Goal: Information Seeking & Learning: Learn about a topic

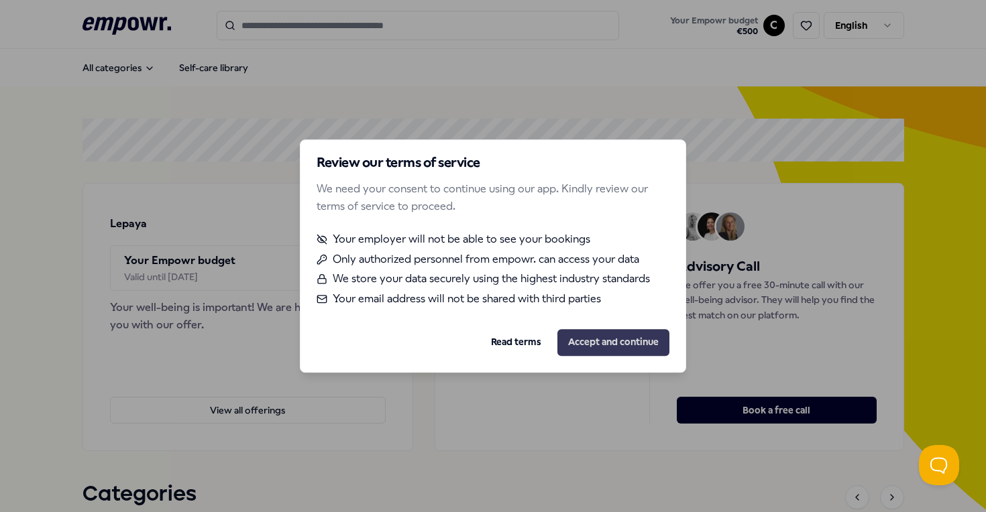
click at [630, 339] on button "Accept and continue" at bounding box center [613, 342] width 112 height 27
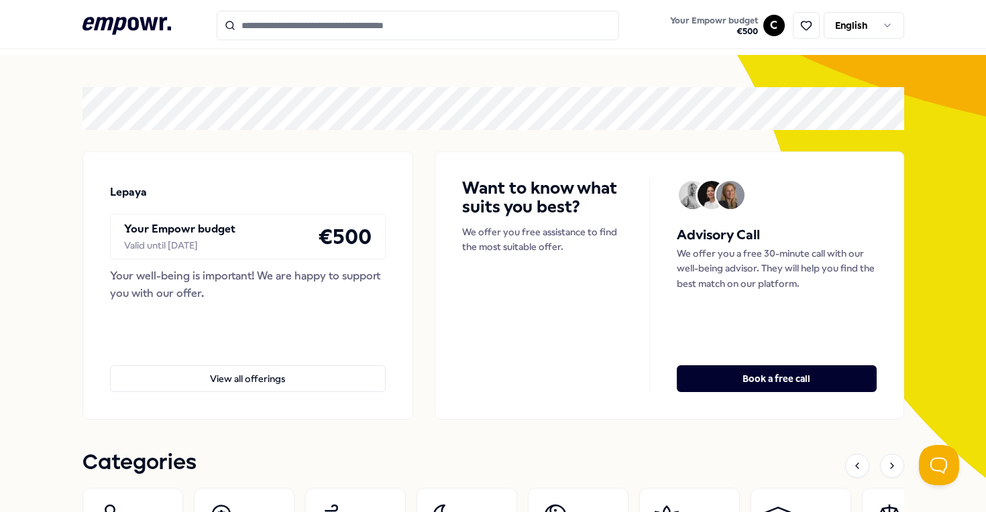
scroll to position [30, 0]
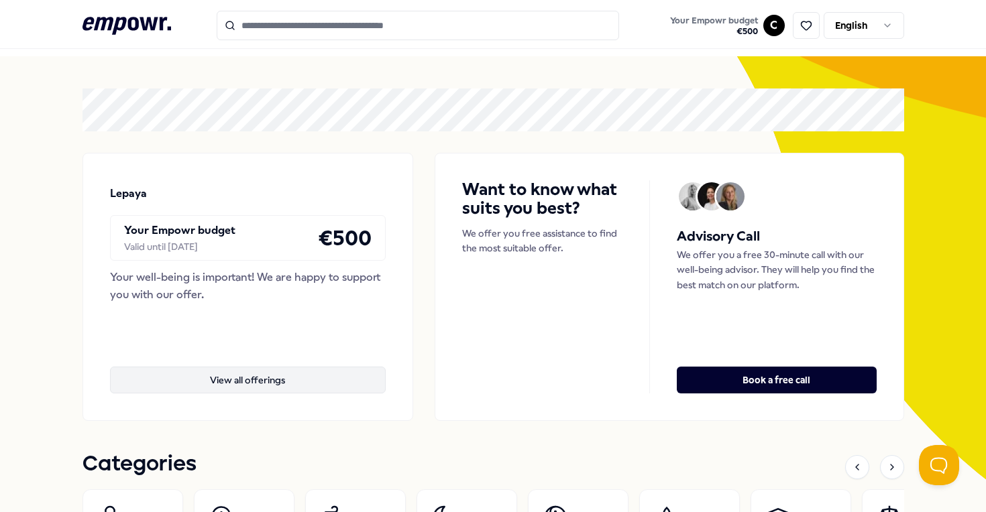
click at [266, 376] on button "View all offerings" at bounding box center [248, 380] width 276 height 27
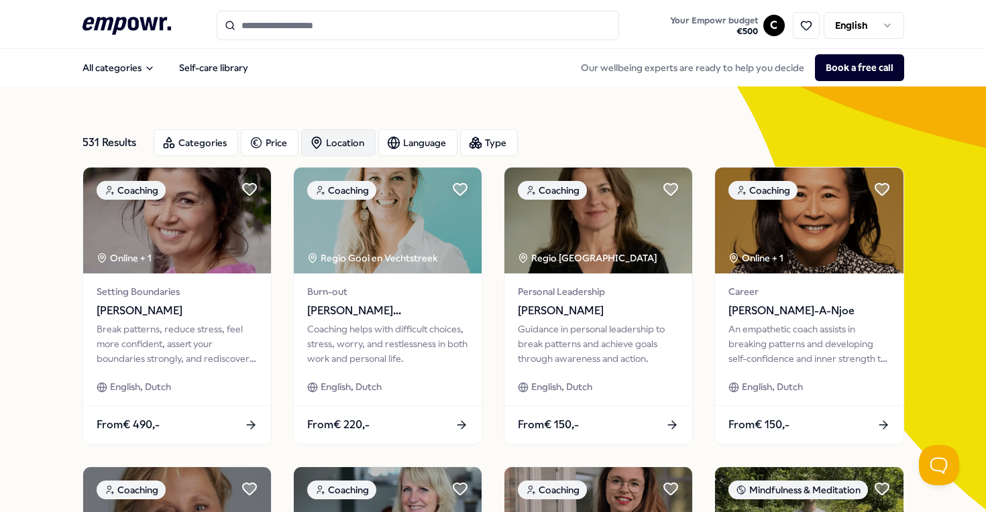
click at [323, 137] on div "Location" at bounding box center [338, 142] width 74 height 27
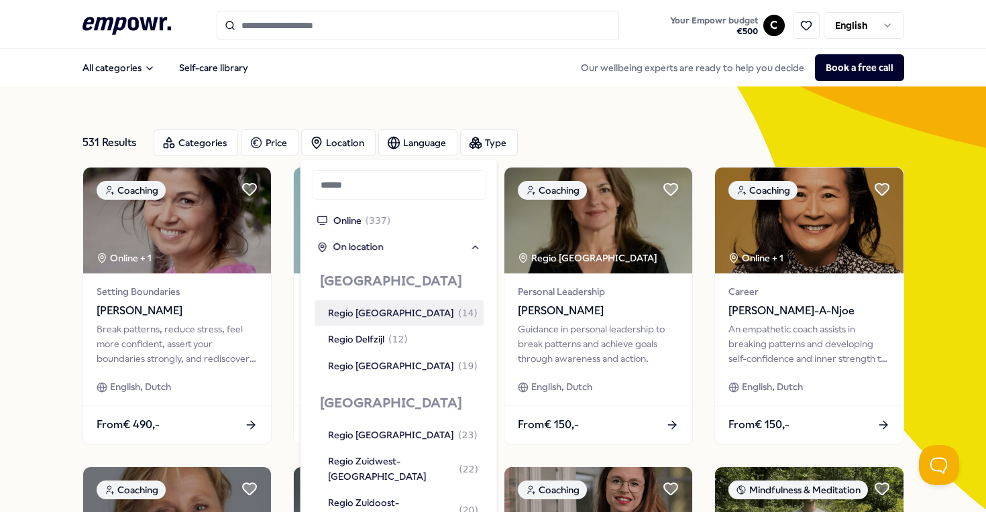
click at [383, 184] on input "text" at bounding box center [399, 185] width 174 height 30
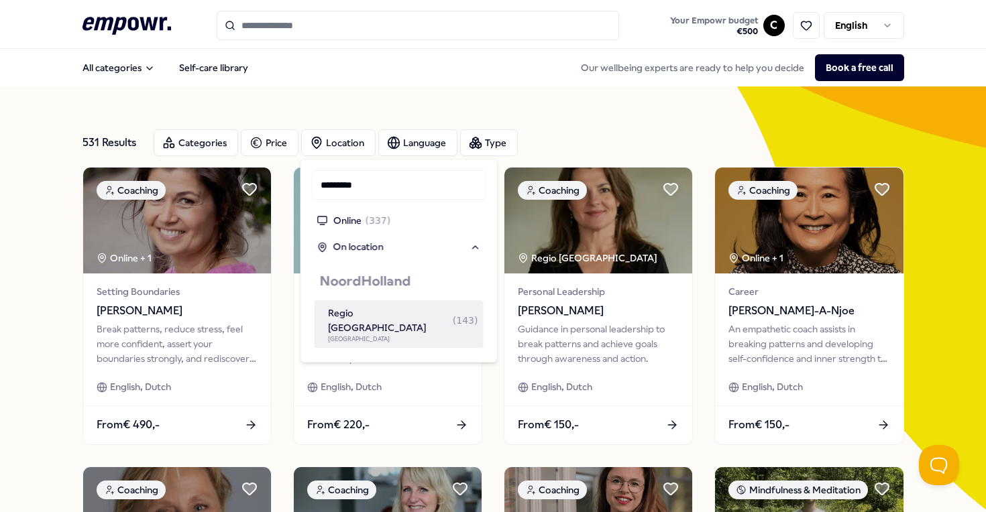
type input "*********"
click at [370, 319] on div "Regio [GEOGRAPHIC_DATA] ( 143 )" at bounding box center [403, 321] width 150 height 30
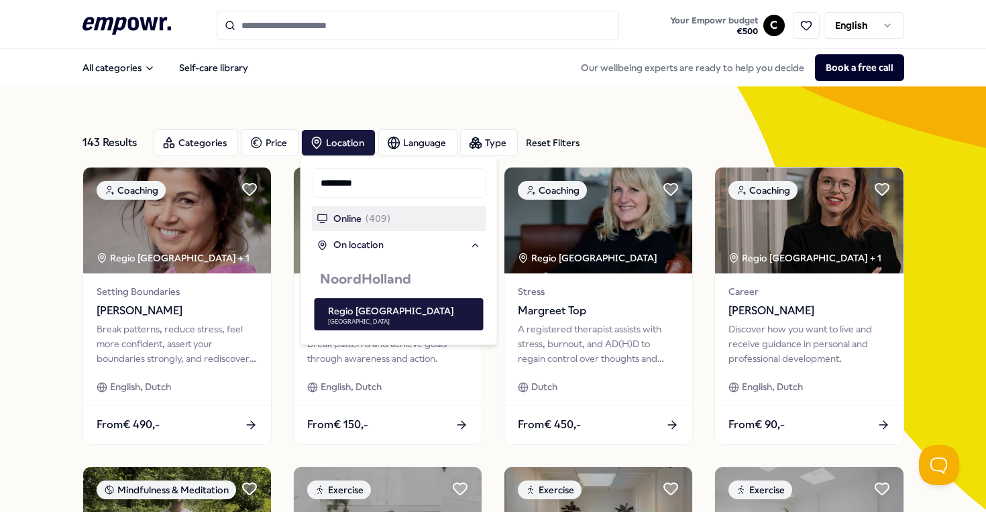
scroll to position [34, 0]
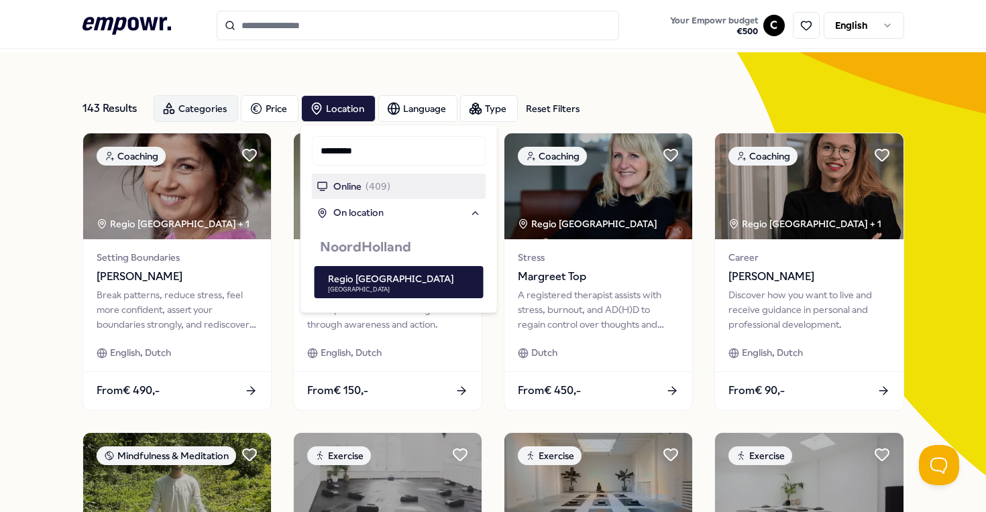
click at [189, 107] on div "Categories" at bounding box center [196, 108] width 85 height 27
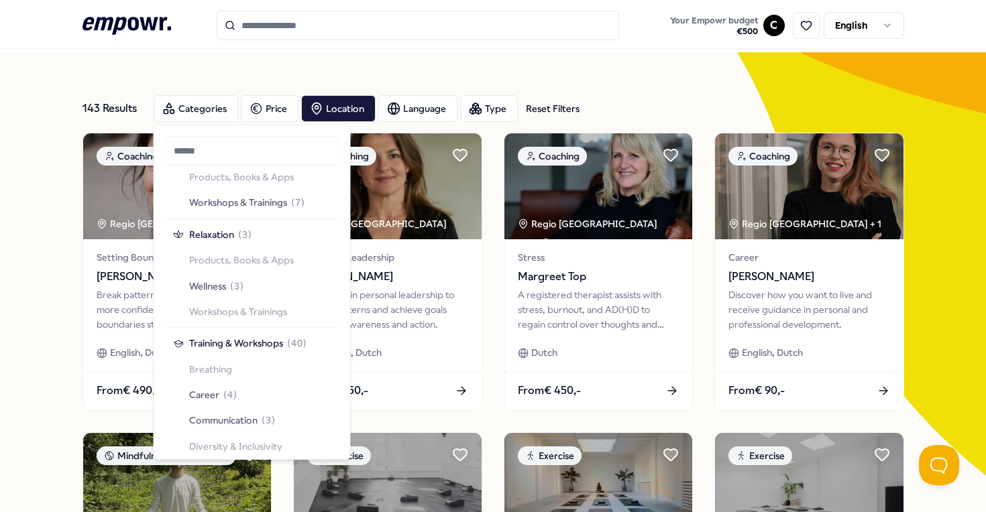
scroll to position [1231, 0]
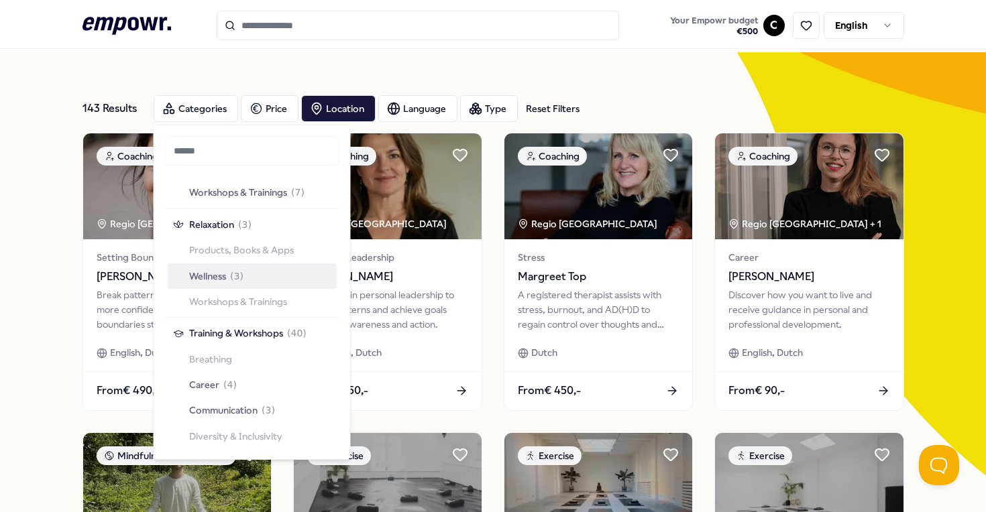
click at [212, 278] on span "Wellness" at bounding box center [207, 276] width 37 height 15
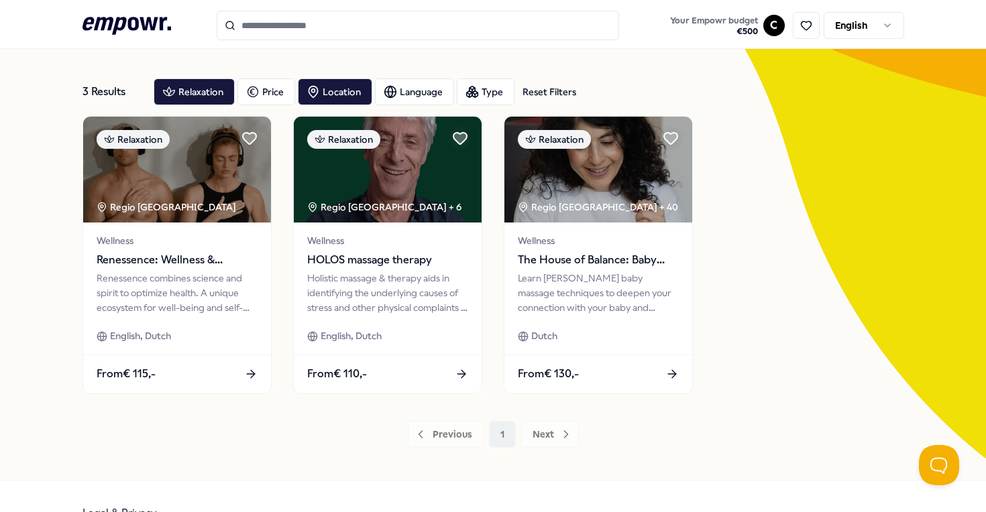
scroll to position [16, 0]
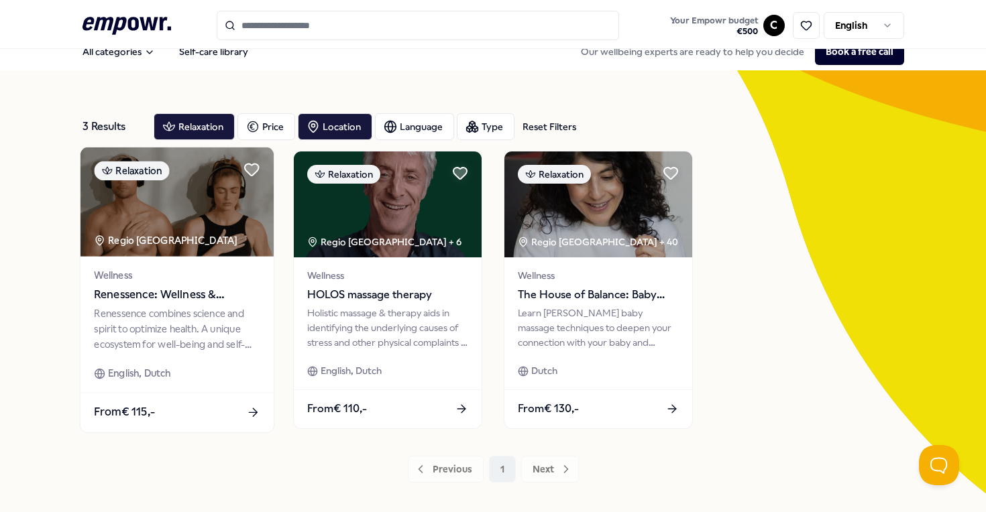
click at [190, 362] on div "Wellness Renessence: Wellness & Mindfulness Renessence combines science and spi…" at bounding box center [177, 324] width 194 height 135
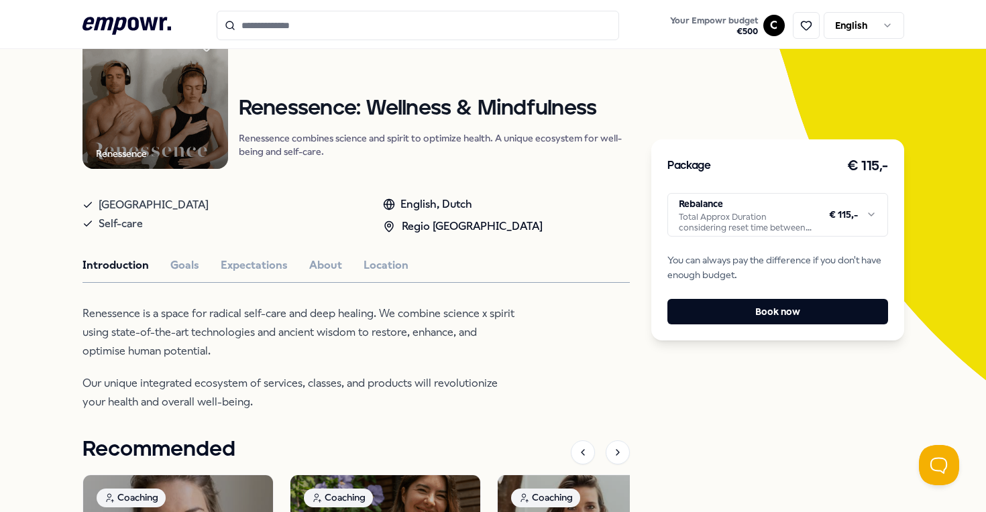
scroll to position [152, 0]
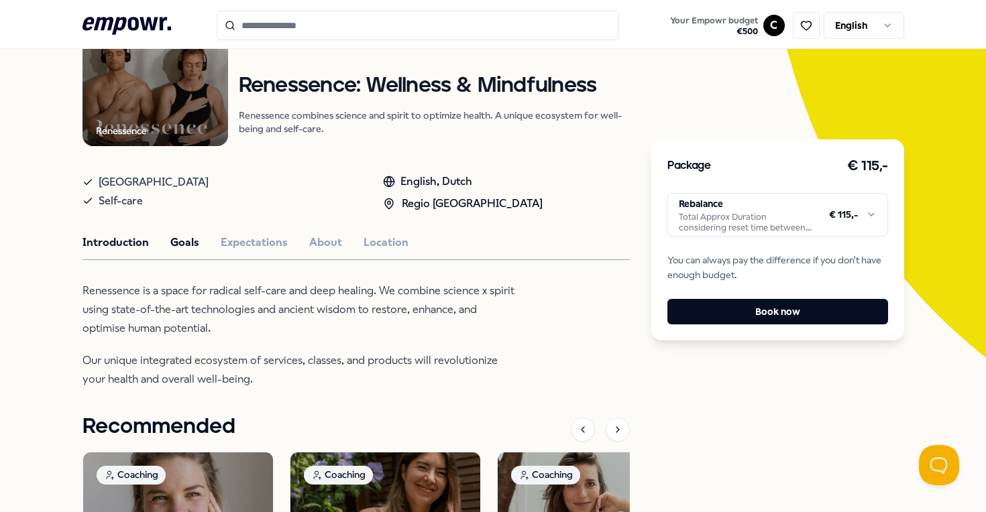
click at [174, 243] on button "Goals" at bounding box center [184, 242] width 29 height 17
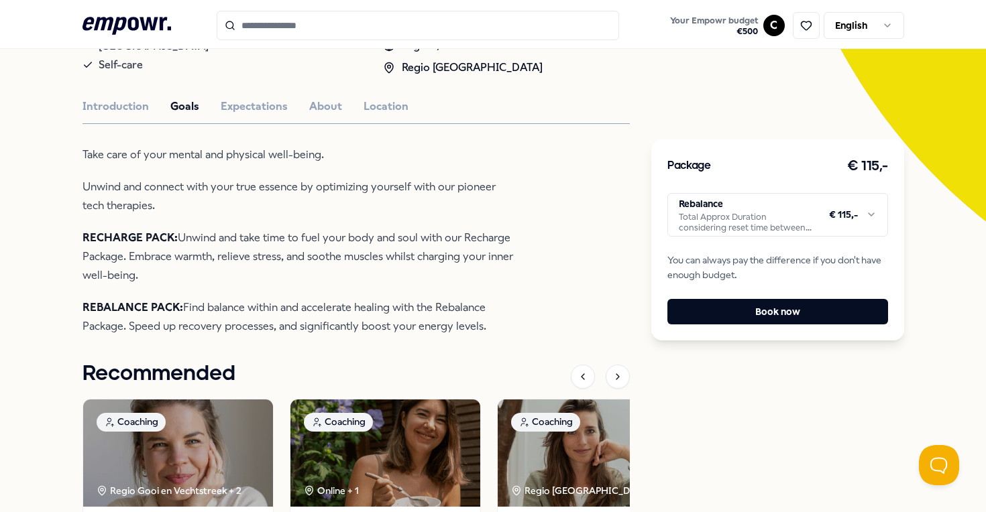
scroll to position [260, 0]
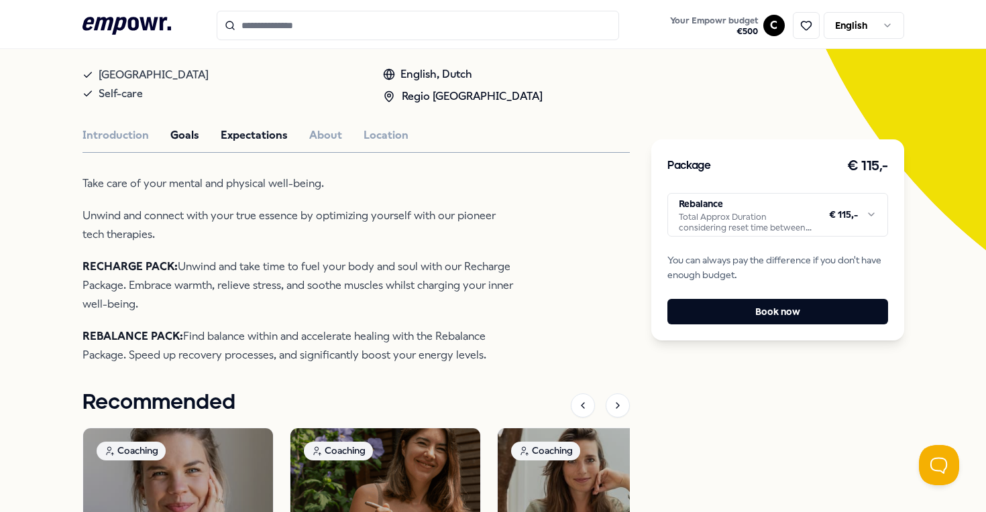
click at [253, 133] on button "Expectations" at bounding box center [254, 135] width 67 height 17
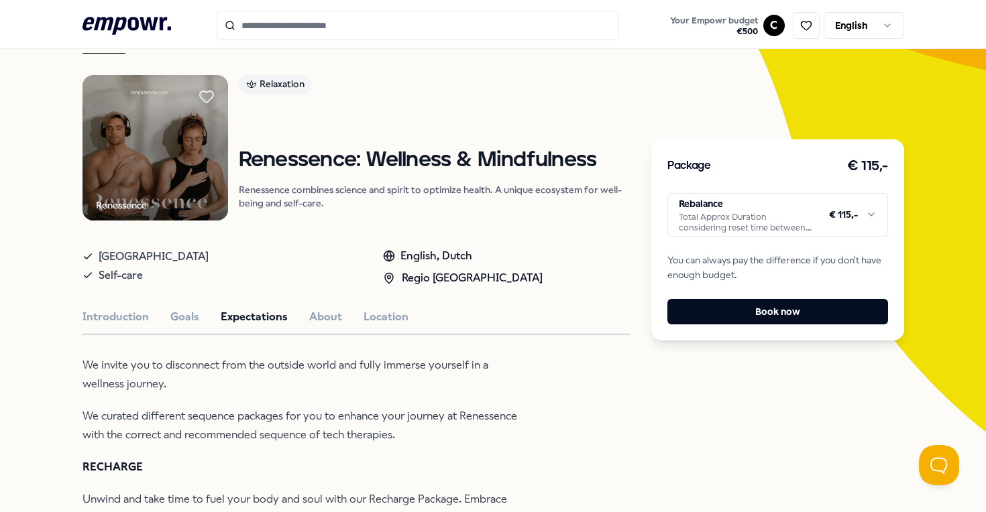
scroll to position [74, 0]
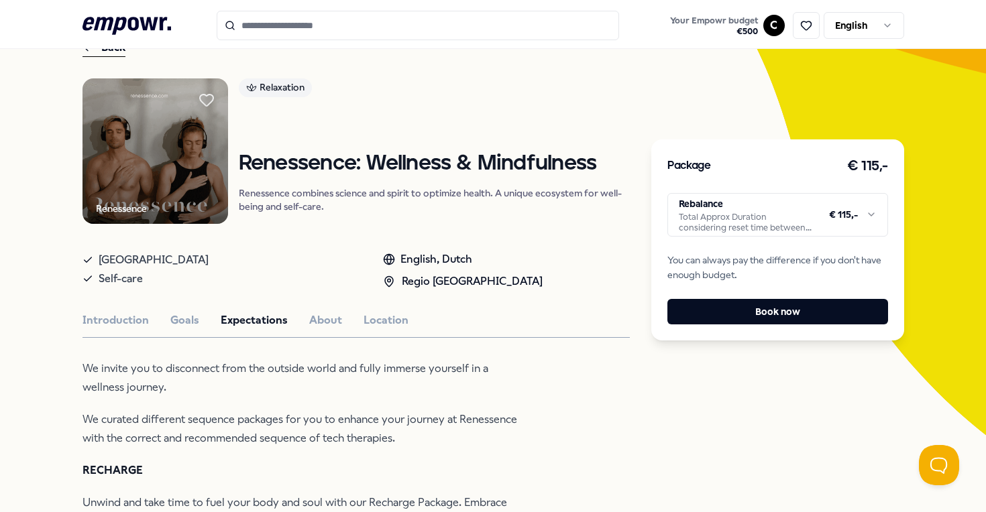
click at [322, 320] on button "About" at bounding box center [325, 320] width 33 height 17
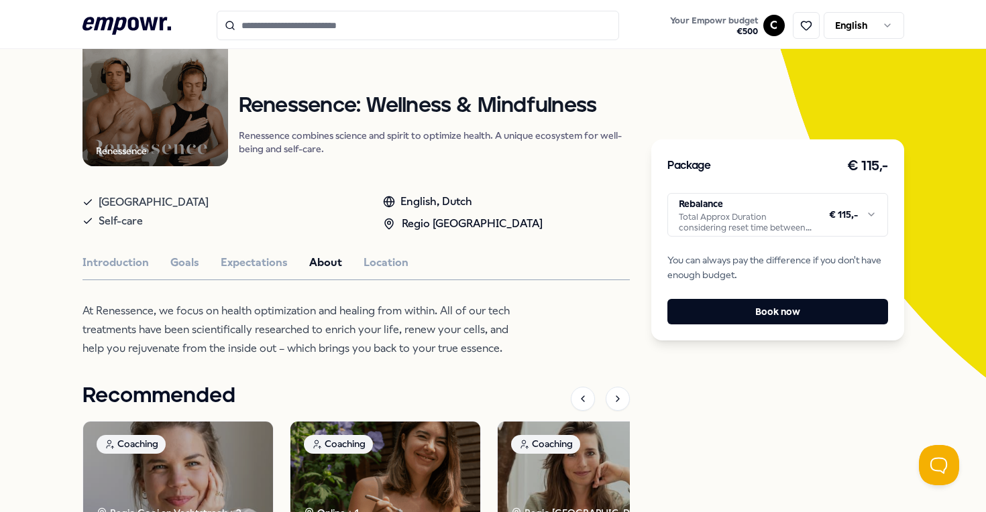
scroll to position [0, 0]
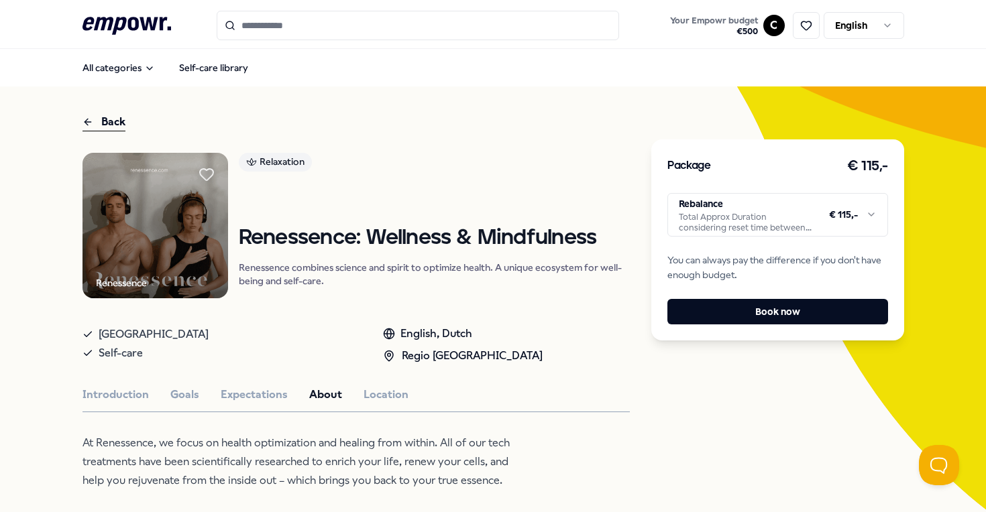
click at [106, 116] on div "Back" at bounding box center [104, 122] width 43 height 18
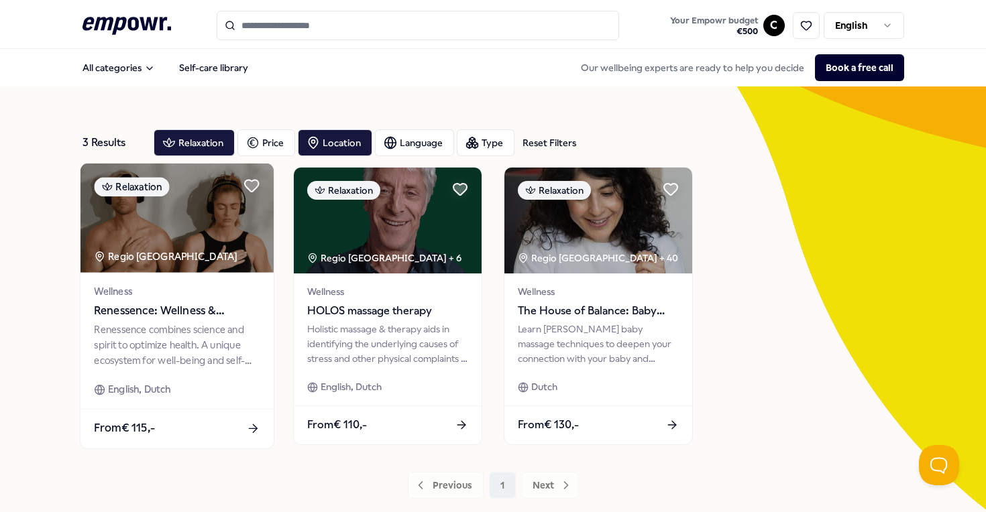
click at [184, 337] on div "Renessence combines science and spirit to optimize health. A unique ecosystem f…" at bounding box center [177, 345] width 166 height 46
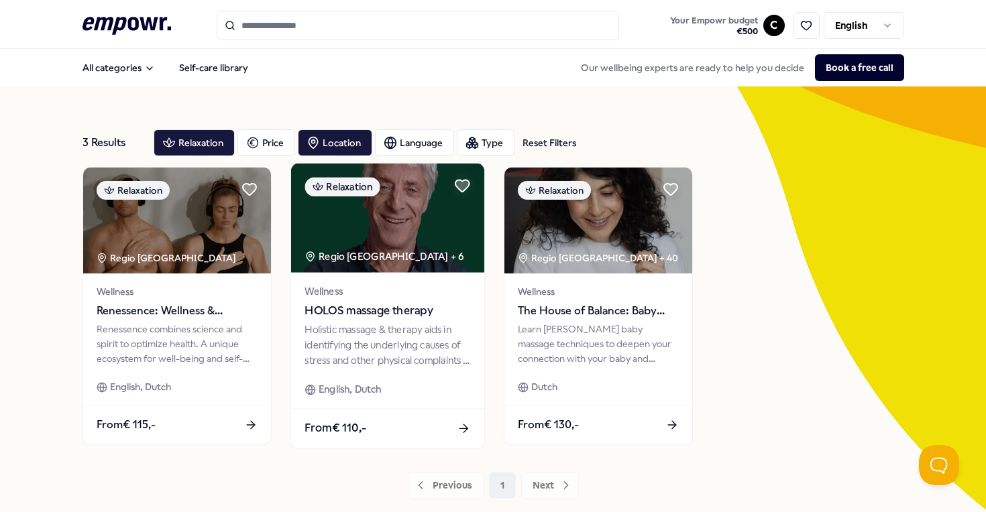
click at [433, 300] on div "Wellness HOLOS massage therapy" at bounding box center [388, 302] width 166 height 36
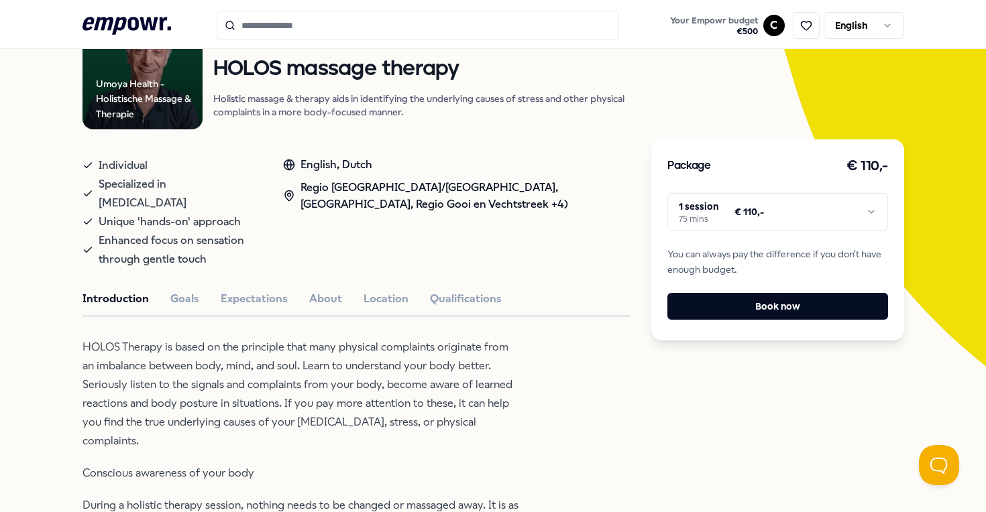
scroll to position [171, 0]
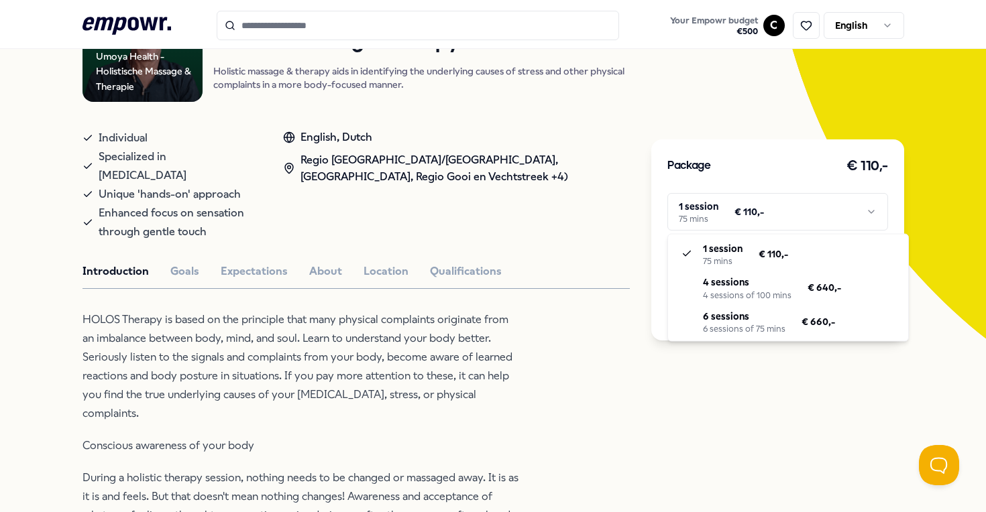
click at [822, 210] on html ".empowr-logo_svg__cls-1{fill:#03032f} Your Empowr budget € 500 C English All ca…" at bounding box center [493, 256] width 986 height 512
click at [545, 361] on html ".empowr-logo_svg__cls-1{fill:#03032f} Your Empowr budget € 500 C English All ca…" at bounding box center [493, 256] width 986 height 512
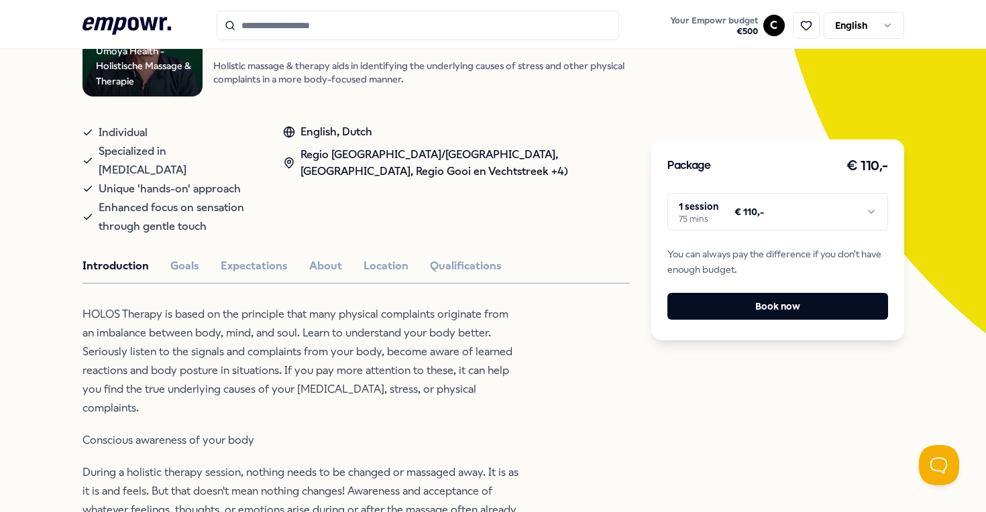
scroll to position [0, 0]
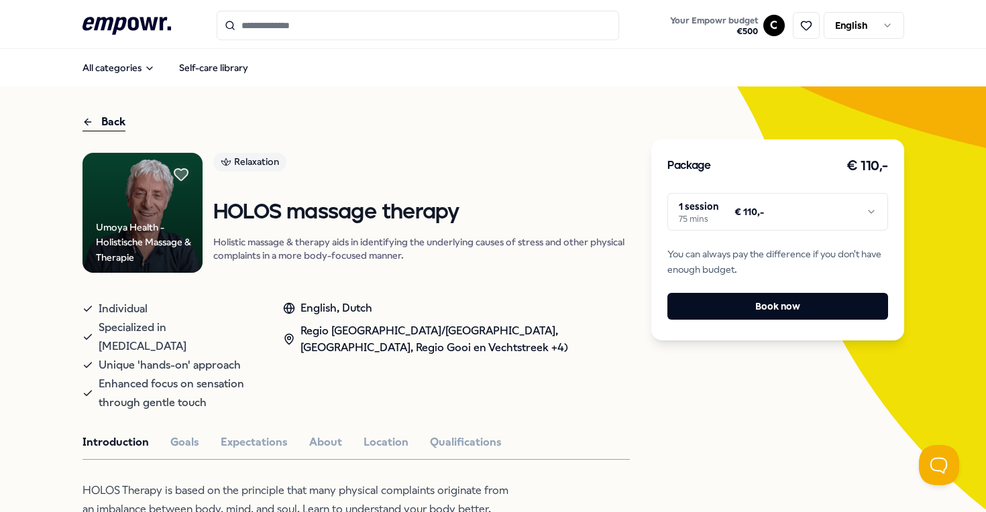
click at [119, 117] on div "Back" at bounding box center [104, 122] width 43 height 18
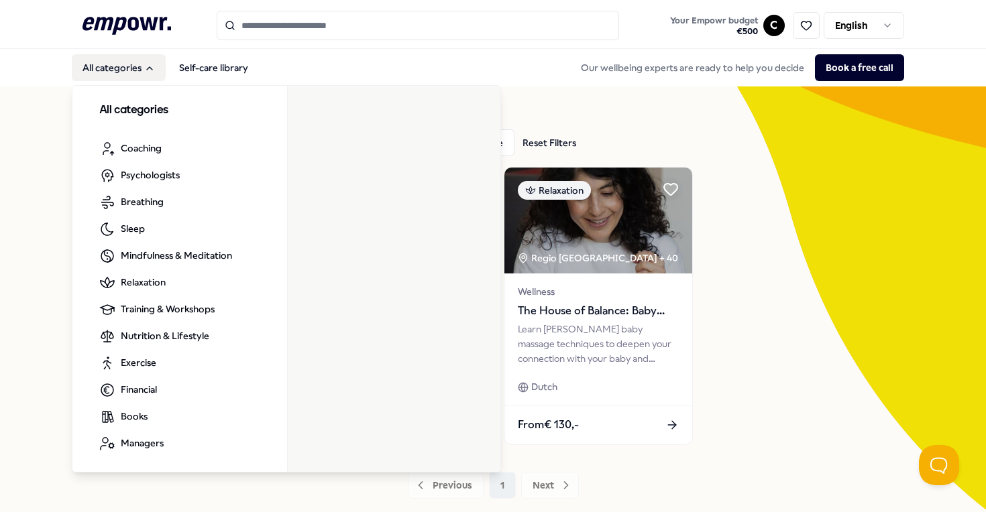
click at [129, 66] on button "All categories" at bounding box center [119, 67] width 94 height 27
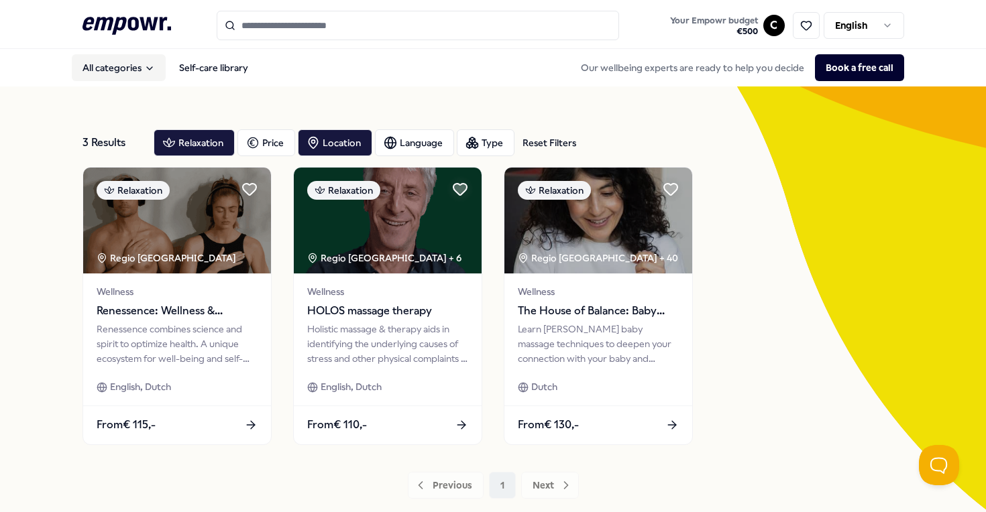
click at [129, 66] on button "All categories" at bounding box center [119, 67] width 94 height 27
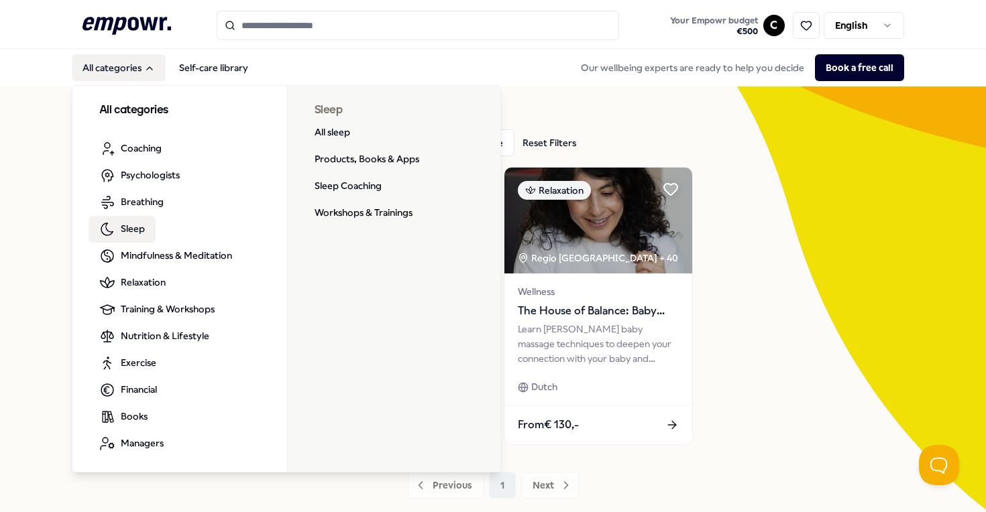
click at [152, 235] on link "Sleep" at bounding box center [122, 229] width 67 height 27
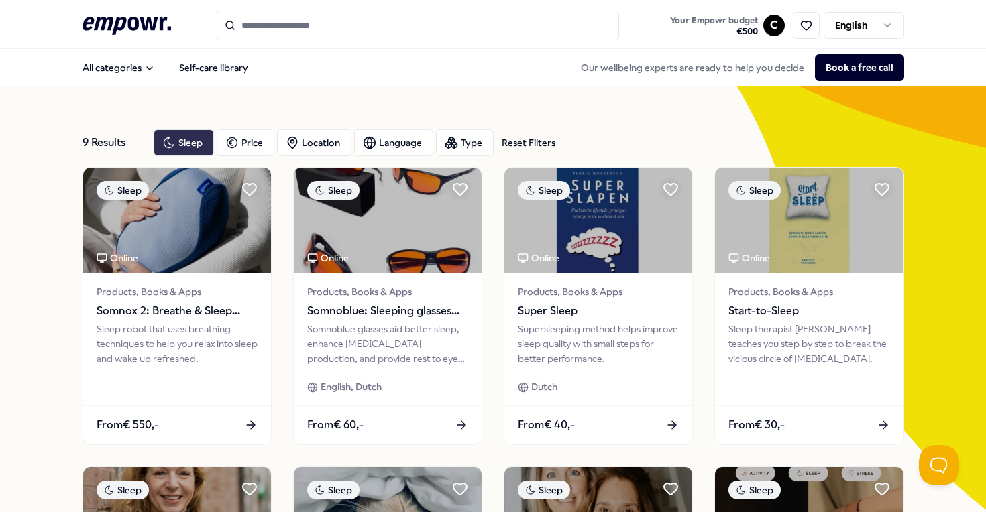
click at [206, 145] on div "Sleep" at bounding box center [184, 142] width 60 height 27
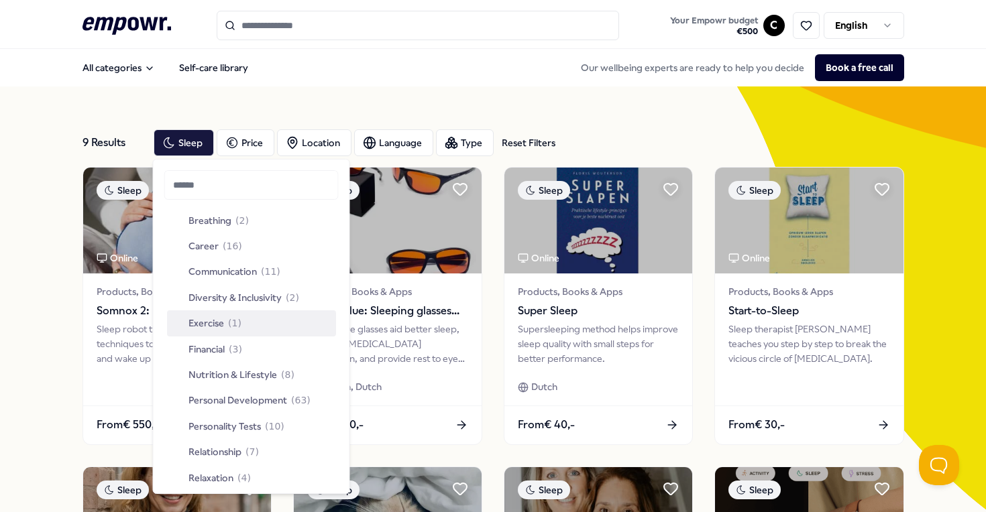
scroll to position [1409, 0]
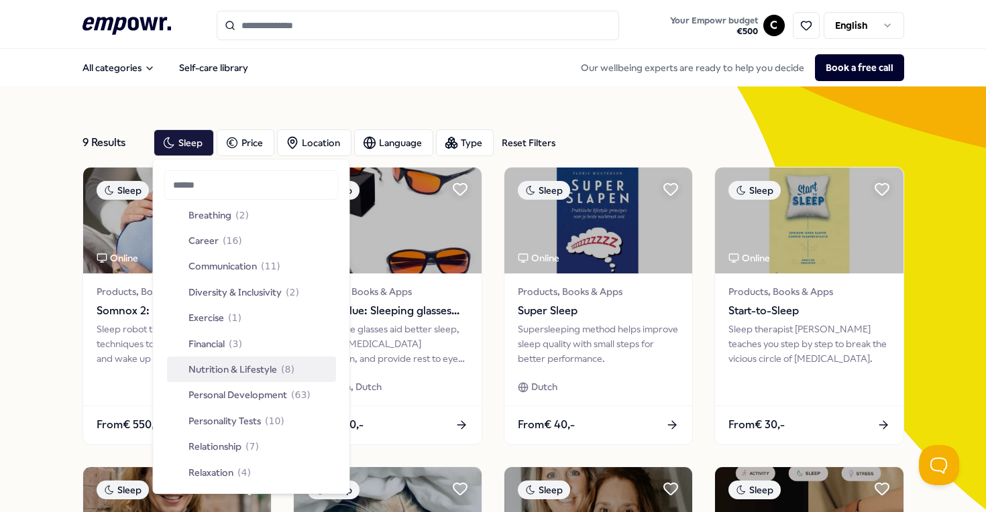
click at [262, 371] on span "Nutrition & Lifestyle" at bounding box center [232, 369] width 89 height 15
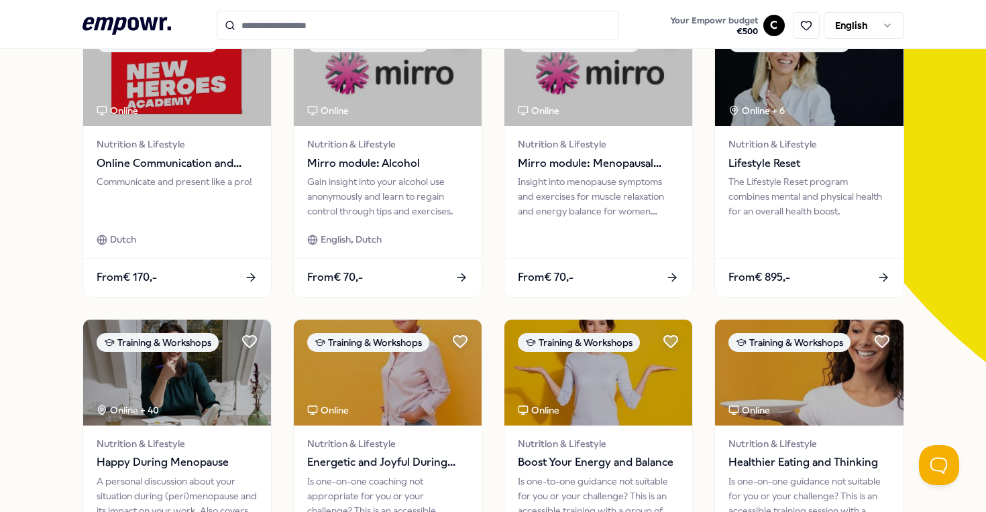
scroll to position [250, 0]
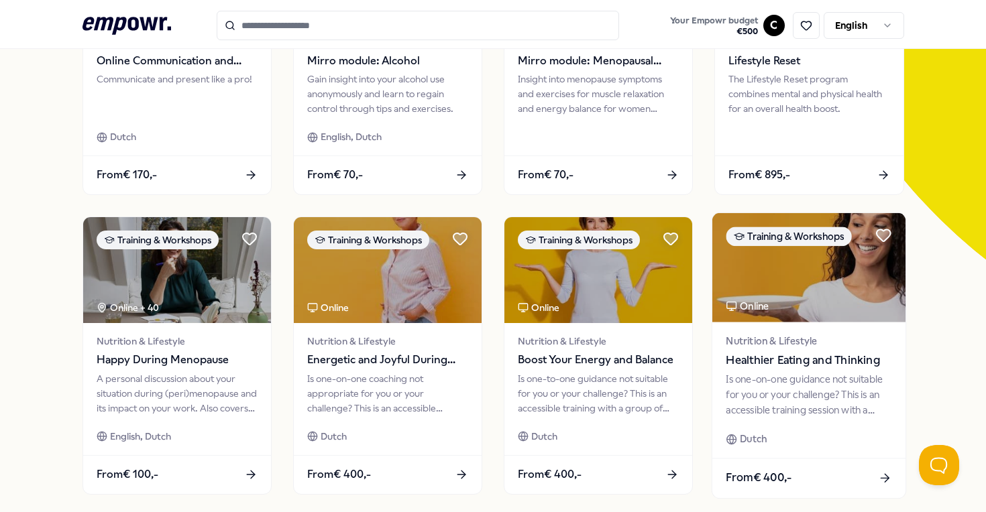
click at [802, 333] on span "Nutrition & Lifestyle" at bounding box center [809, 340] width 166 height 15
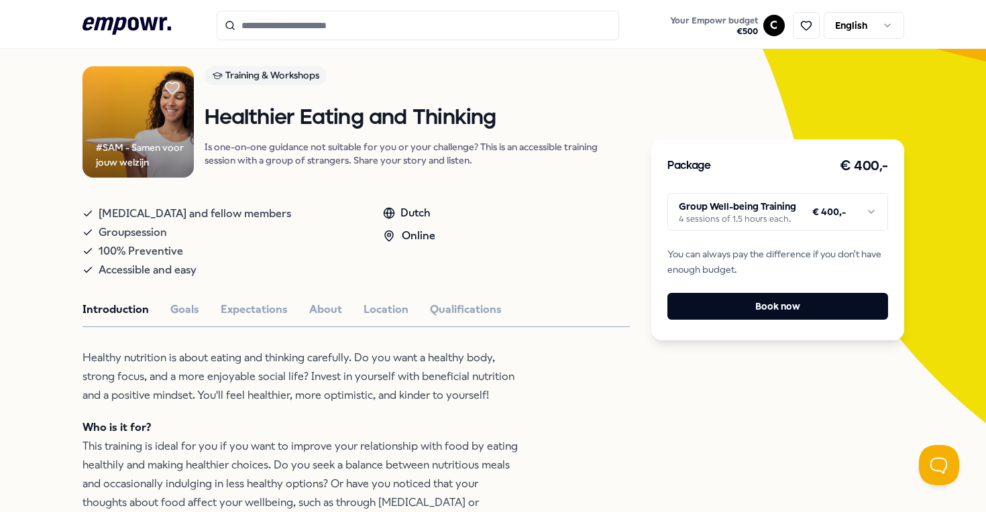
click at [400, 217] on div "Dutch" at bounding box center [409, 213] width 52 height 17
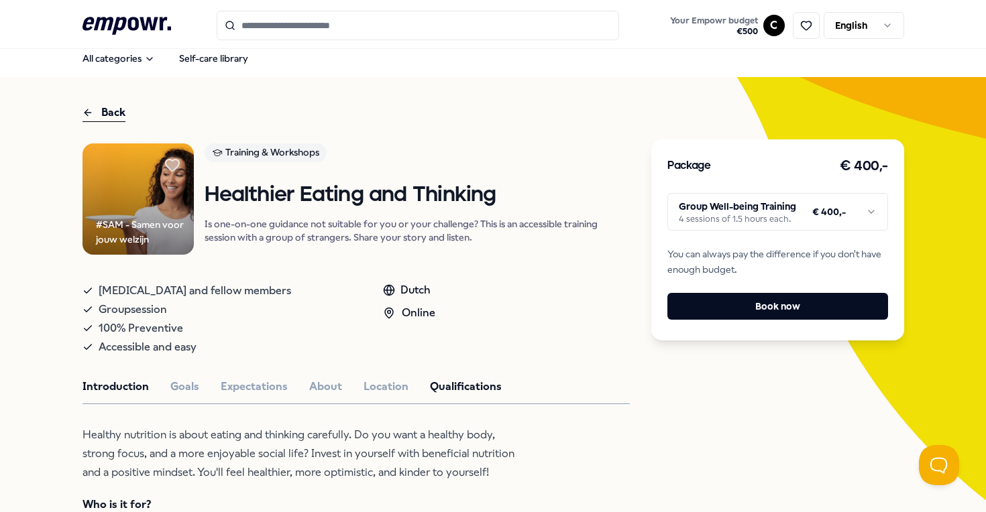
scroll to position [0, 0]
